Goal: Find specific page/section: Find specific page/section

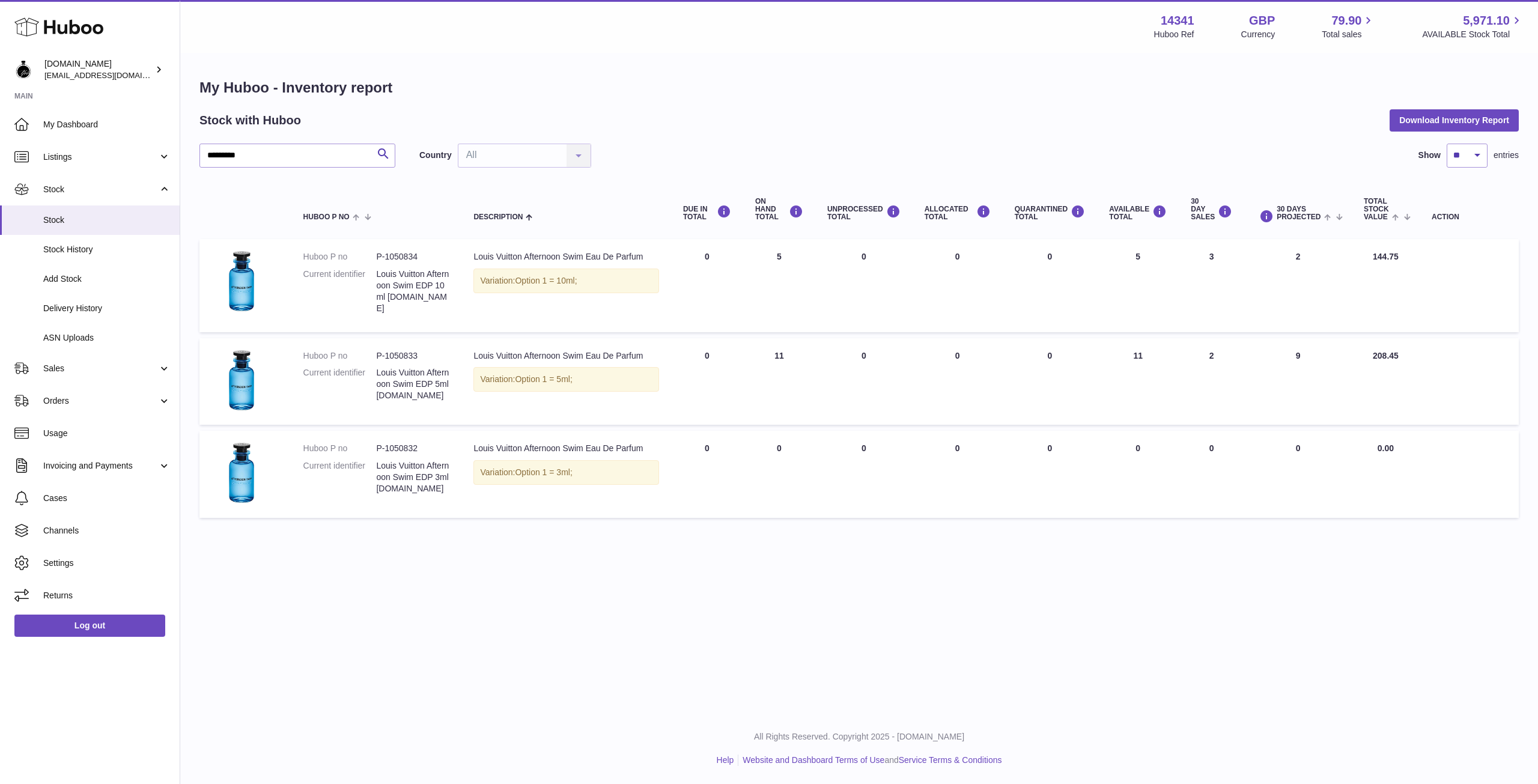
click at [44, 25] on icon at bounding box center [59, 27] width 89 height 24
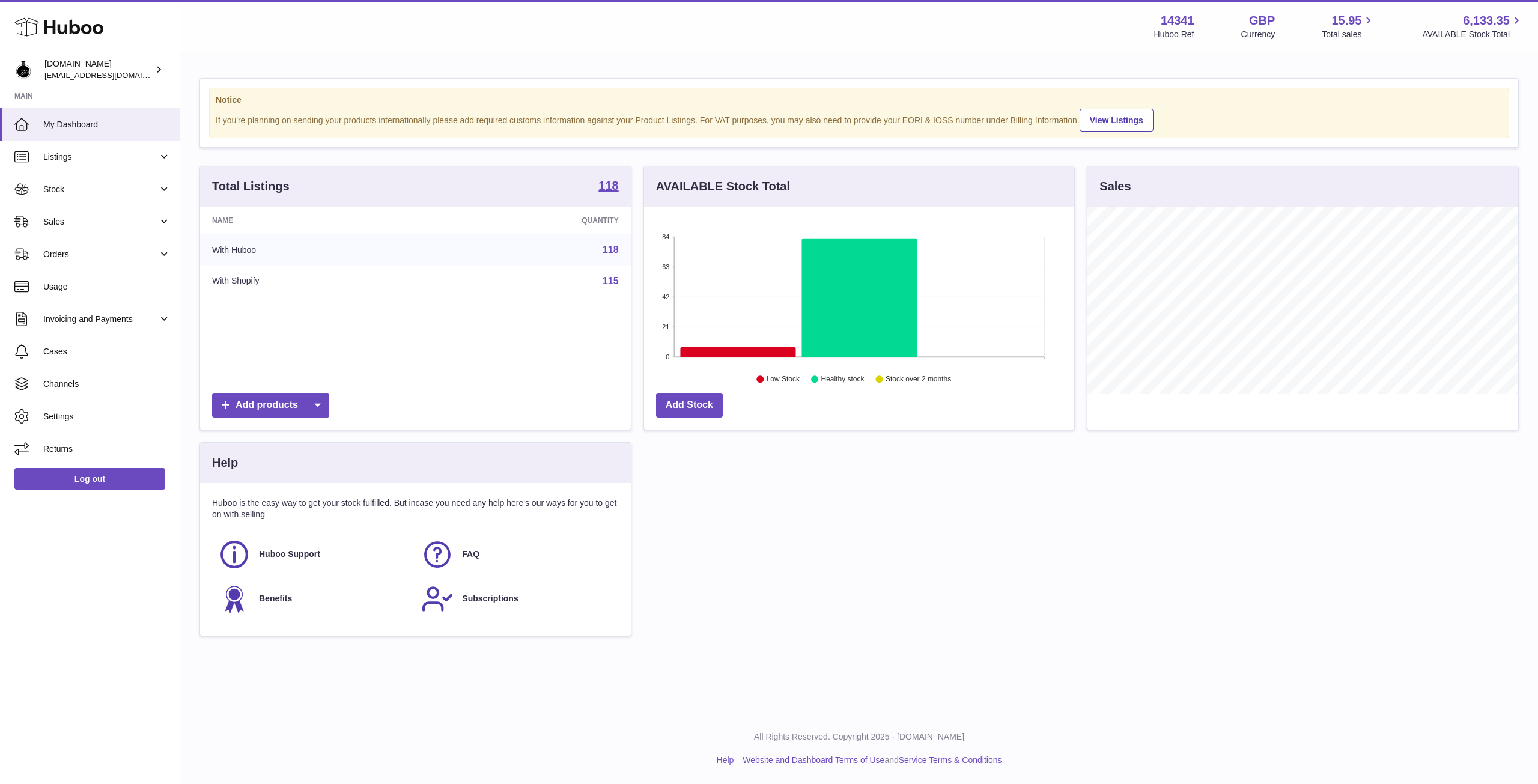
scroll to position [187, 430]
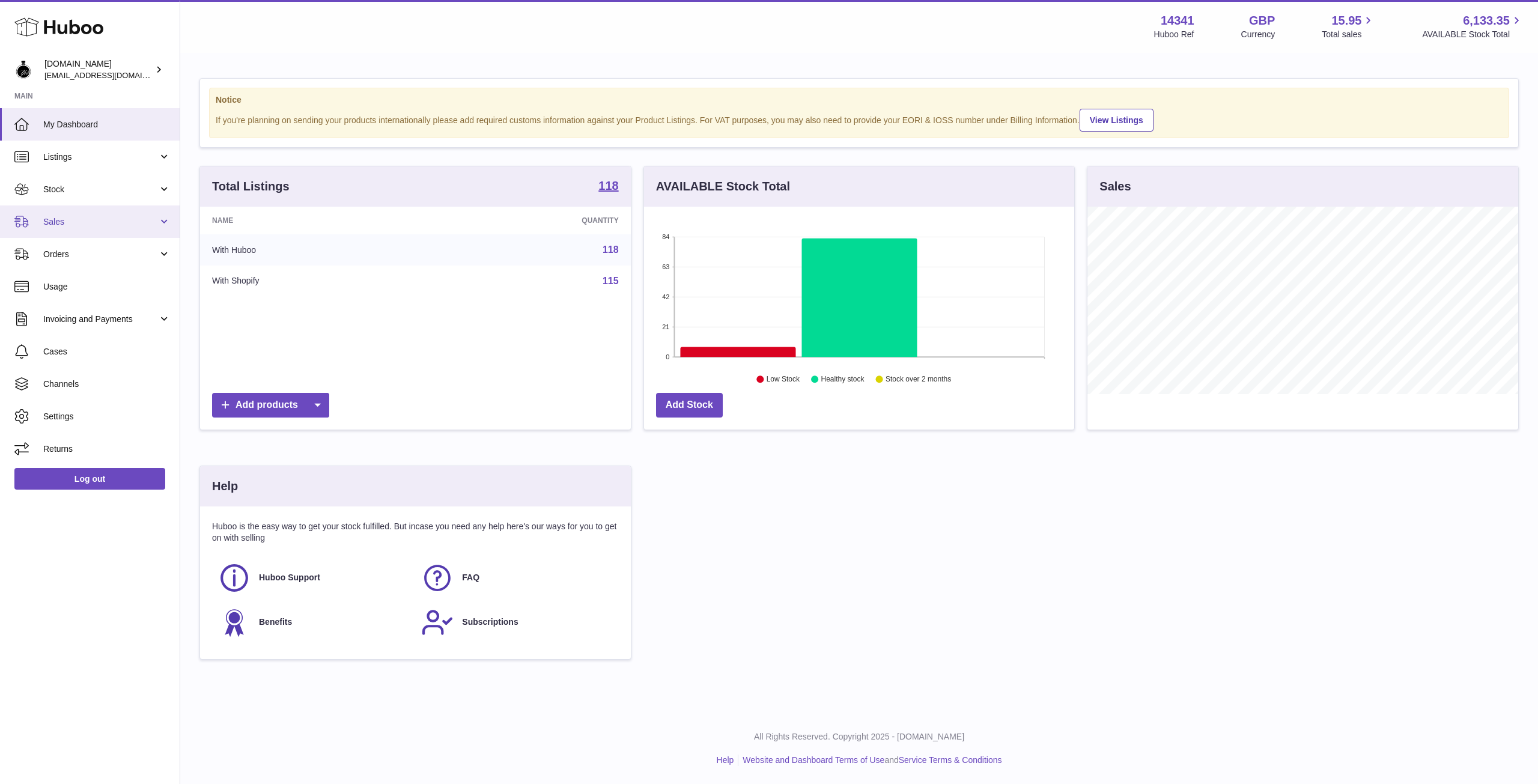
click at [37, 221] on link "Sales" at bounding box center [90, 221] width 180 height 32
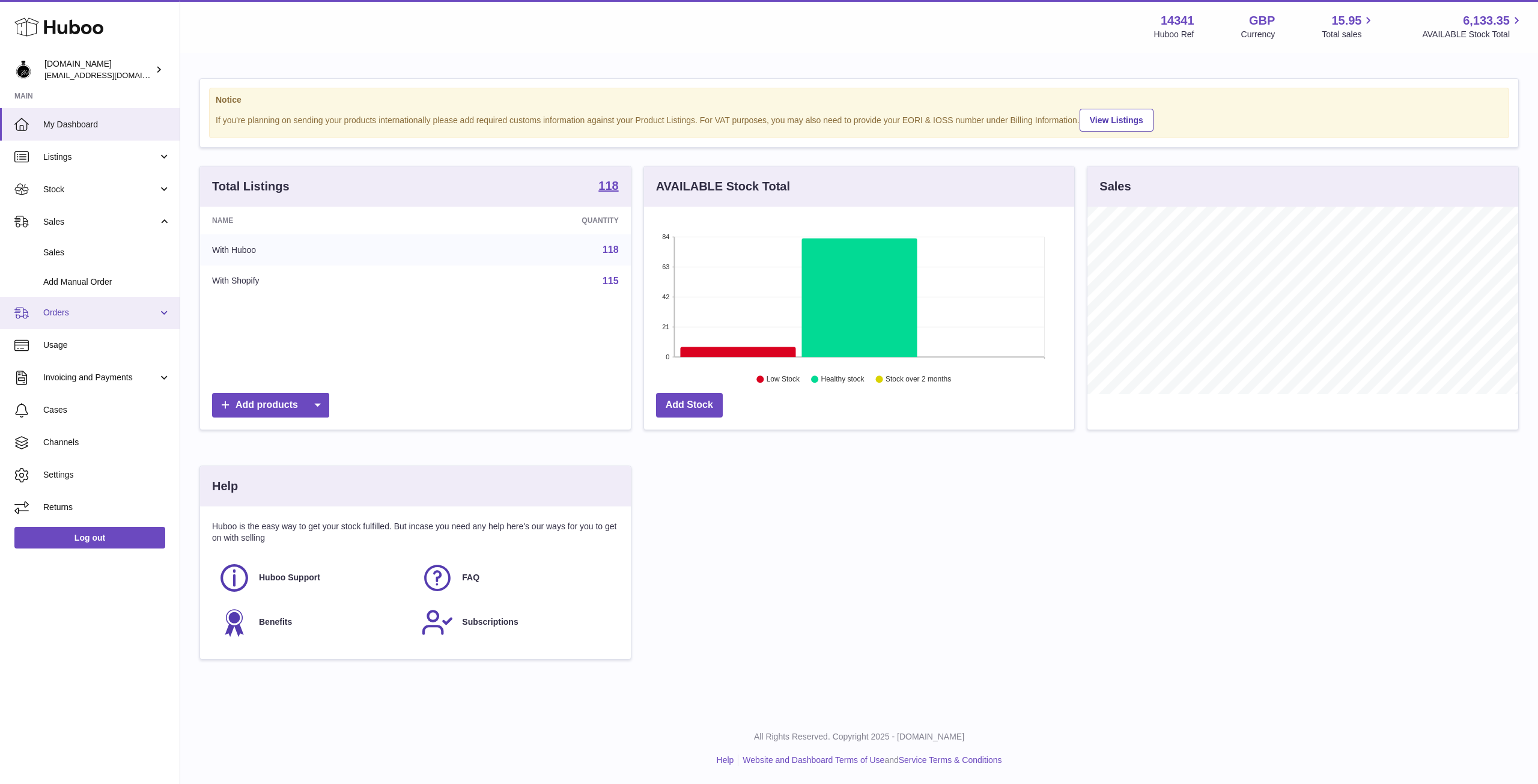
click at [74, 311] on span "Orders" at bounding box center [101, 313] width 115 height 11
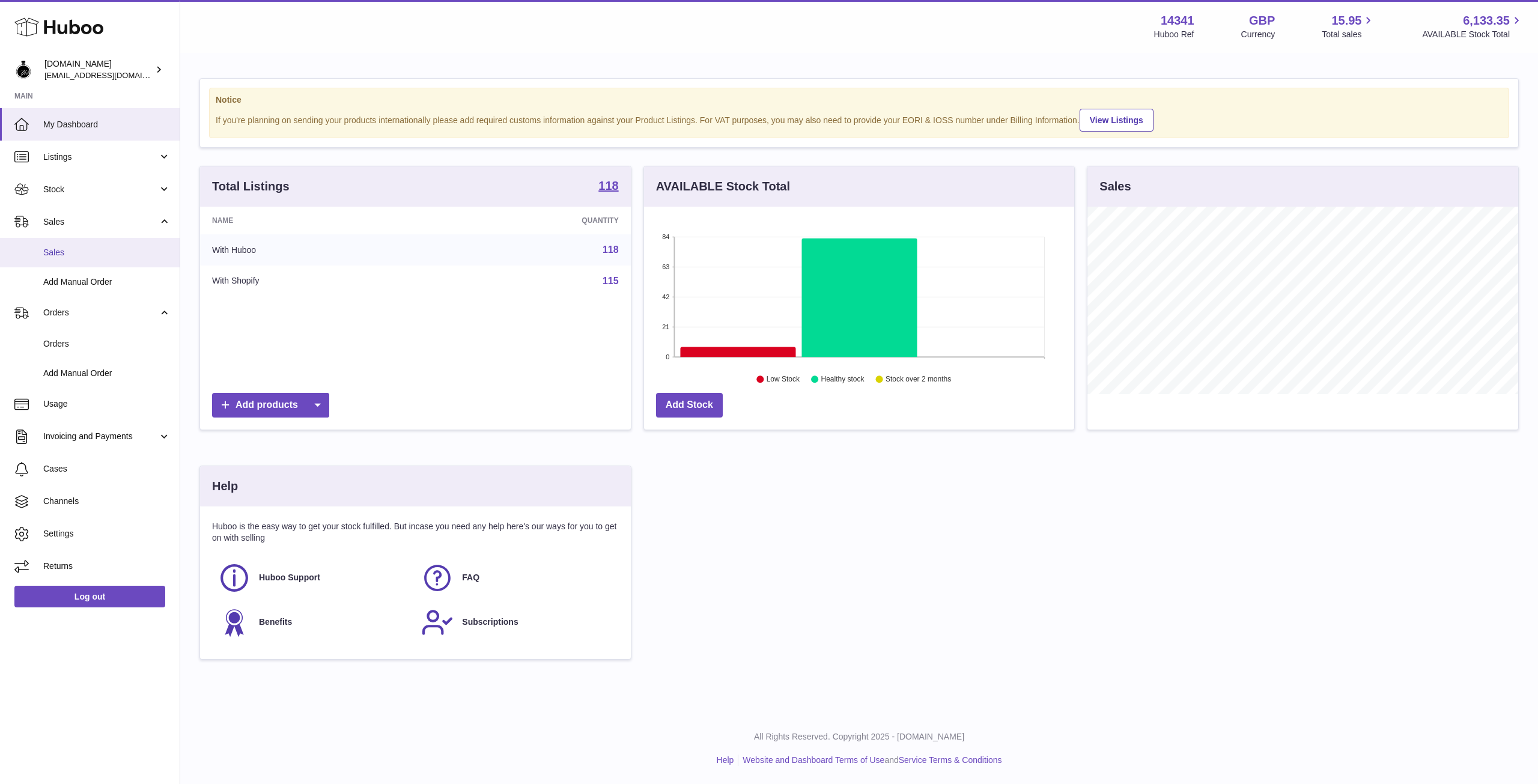
click at [77, 255] on span "Sales" at bounding box center [107, 253] width 127 height 11
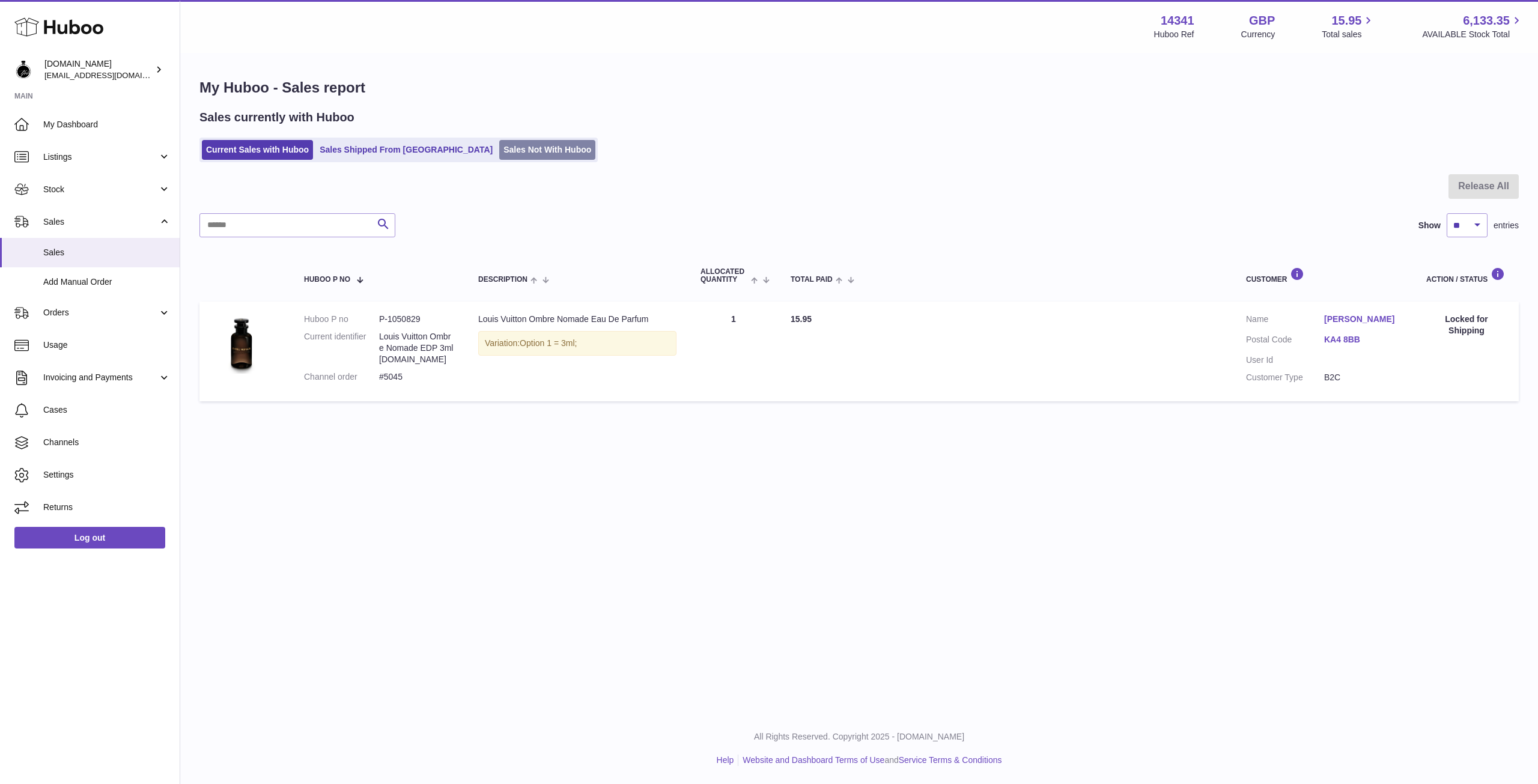
click at [499, 149] on link "Sales Not With Huboo" at bounding box center [547, 150] width 96 height 20
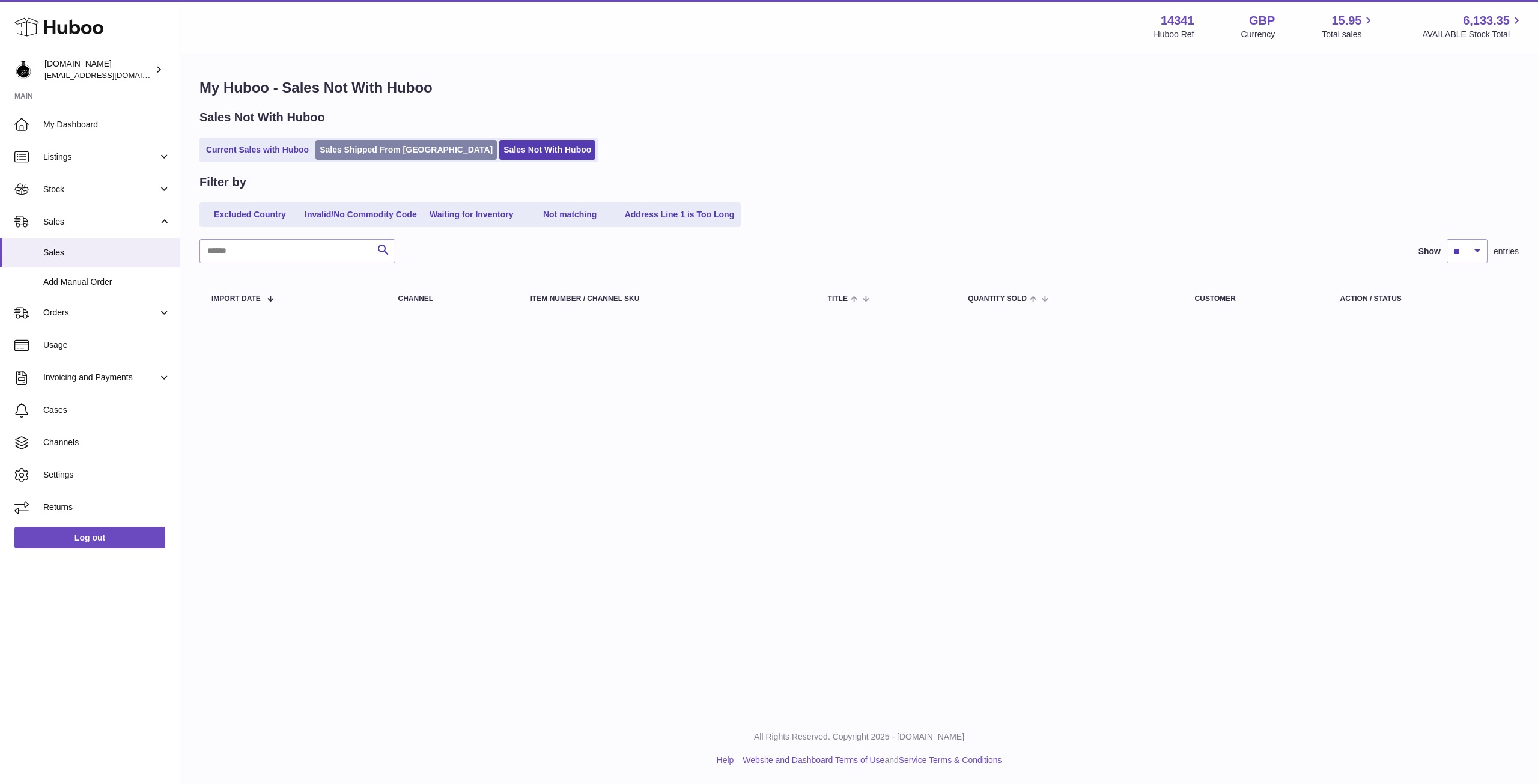
click at [388, 150] on link "Sales Shipped From [GEOGRAPHIC_DATA]" at bounding box center [406, 150] width 181 height 20
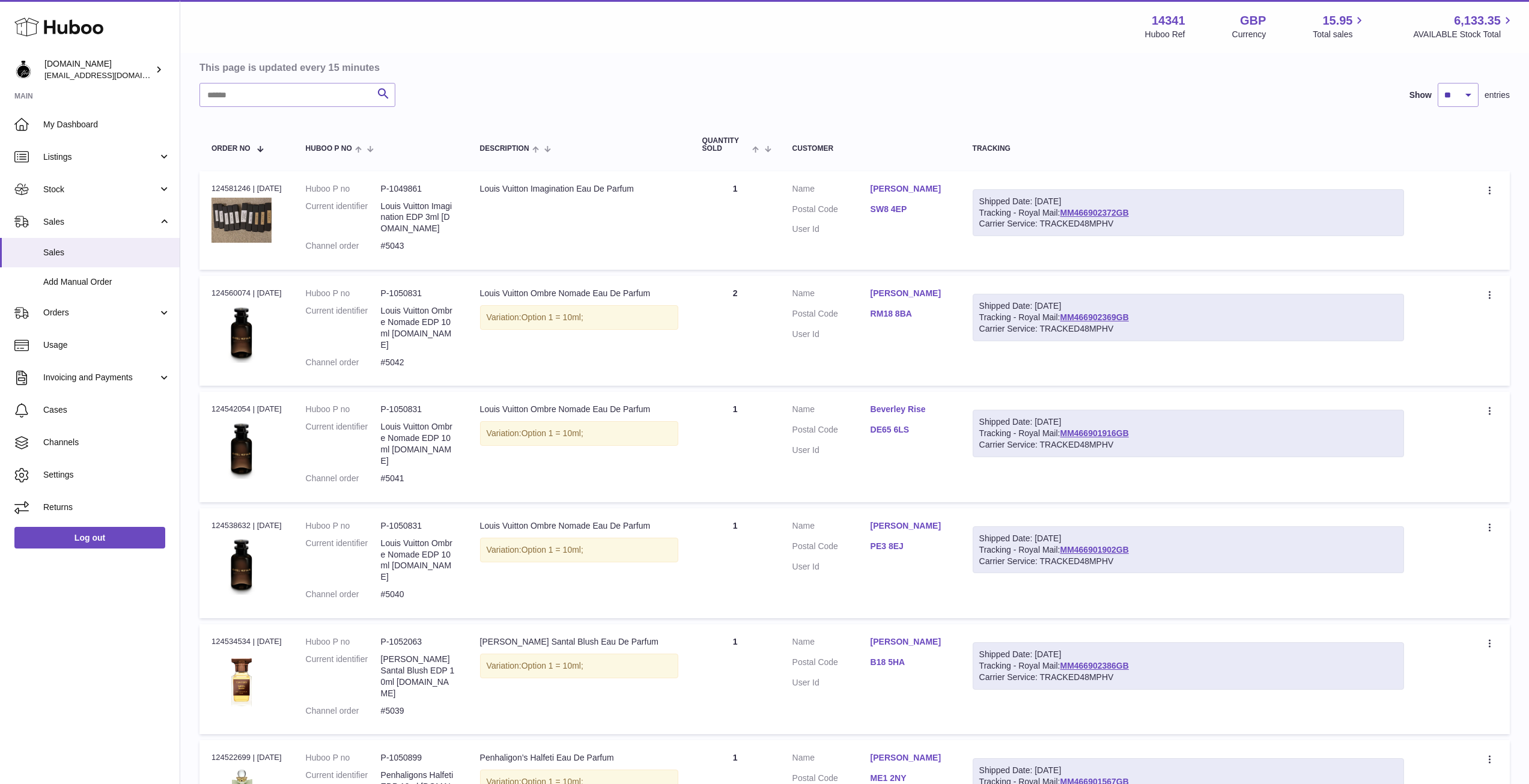
scroll to position [120, 0]
